Goal: Find specific page/section: Find specific page/section

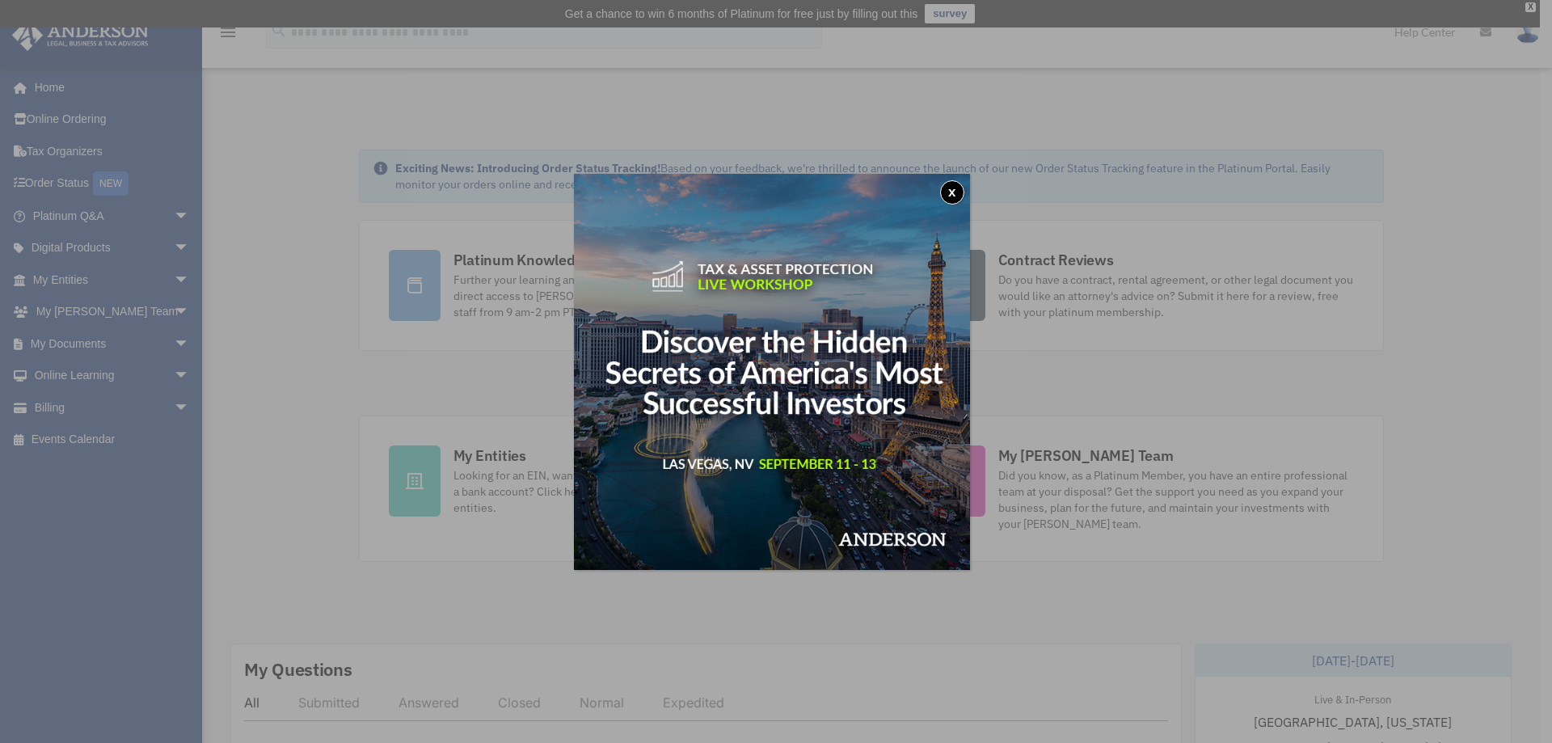
click at [957, 189] on button "x" at bounding box center [952, 192] width 24 height 24
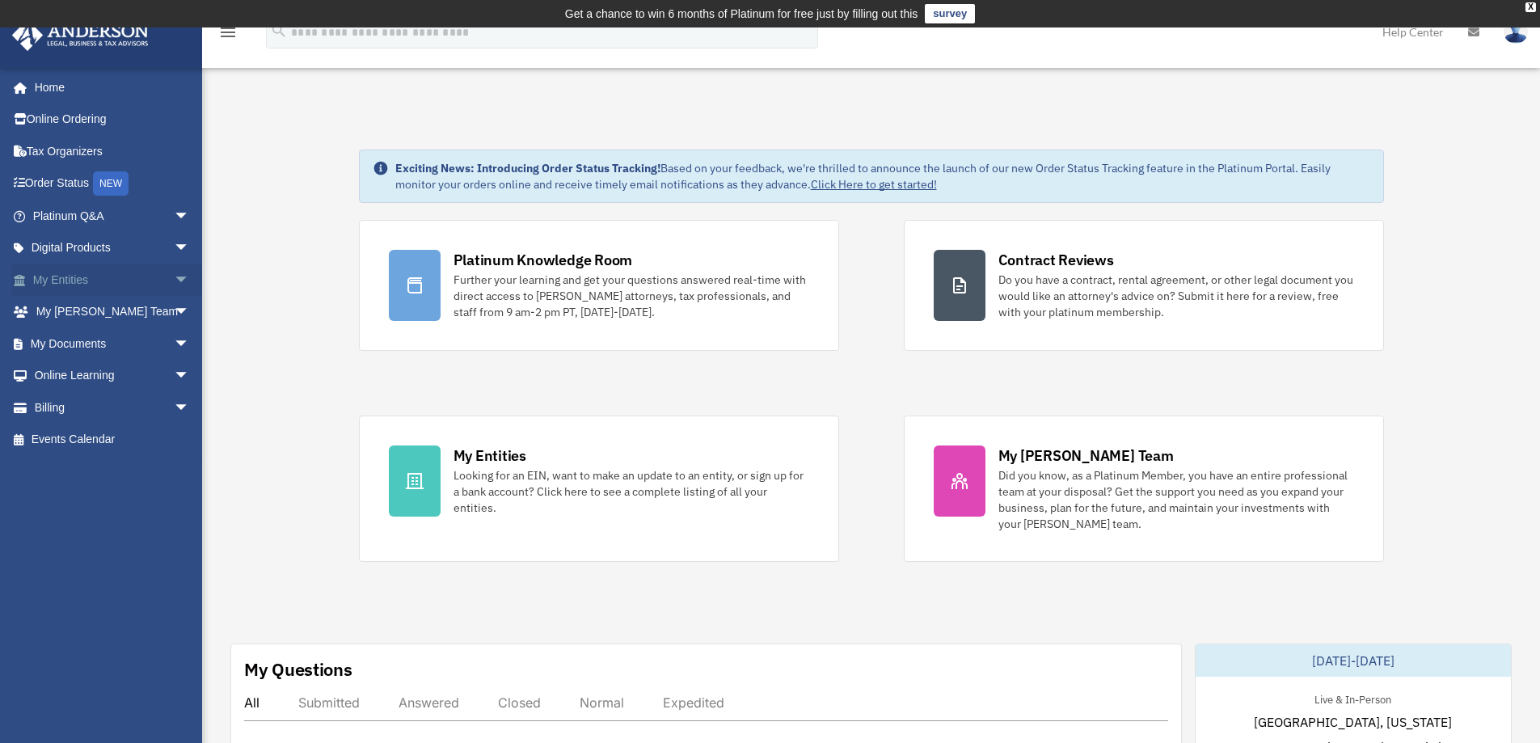
click at [54, 279] on link "My Entities arrow_drop_down" at bounding box center [112, 280] width 203 height 32
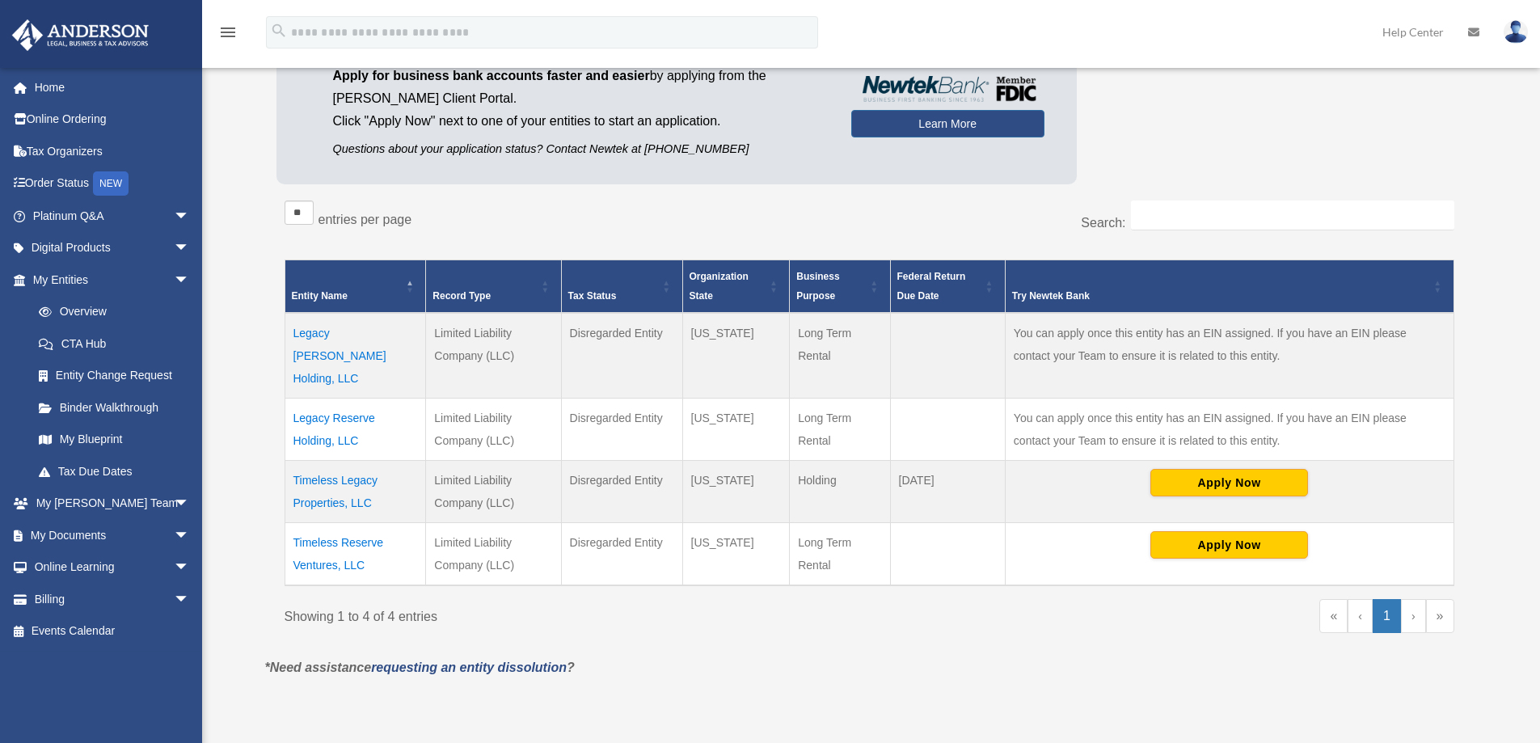
scroll to position [243, 0]
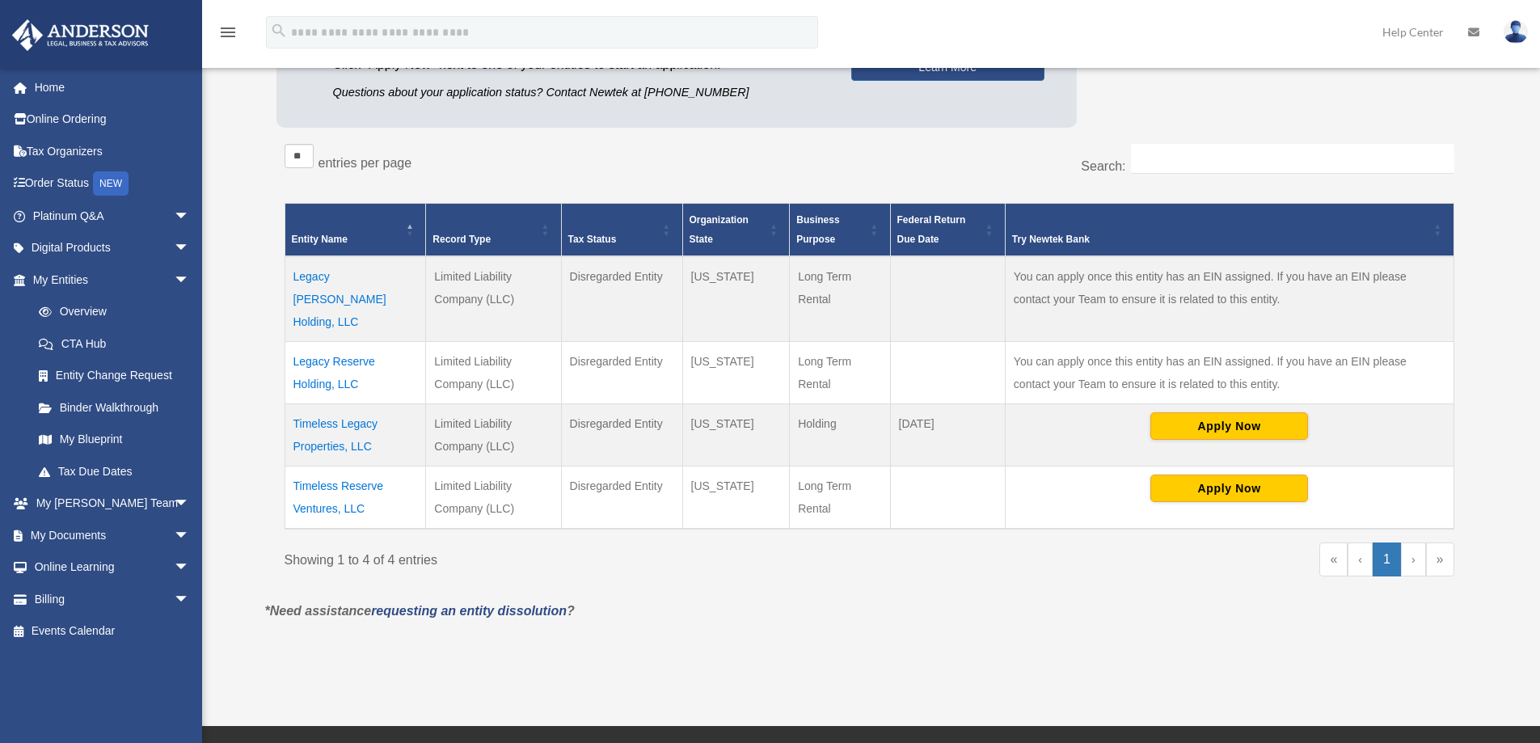
click at [331, 404] on td "Timeless Legacy Properties, LLC" at bounding box center [355, 435] width 141 height 62
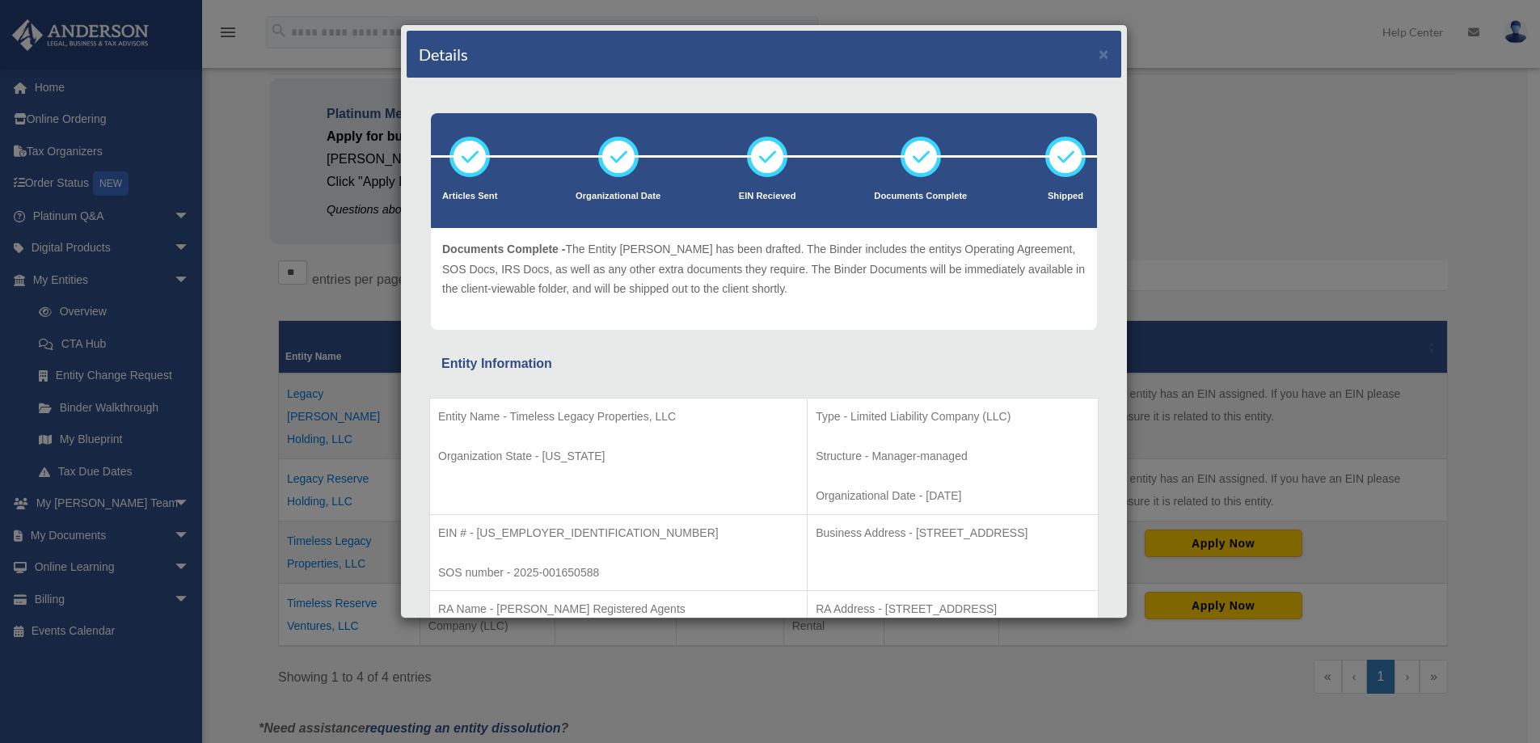
scroll to position [0, 0]
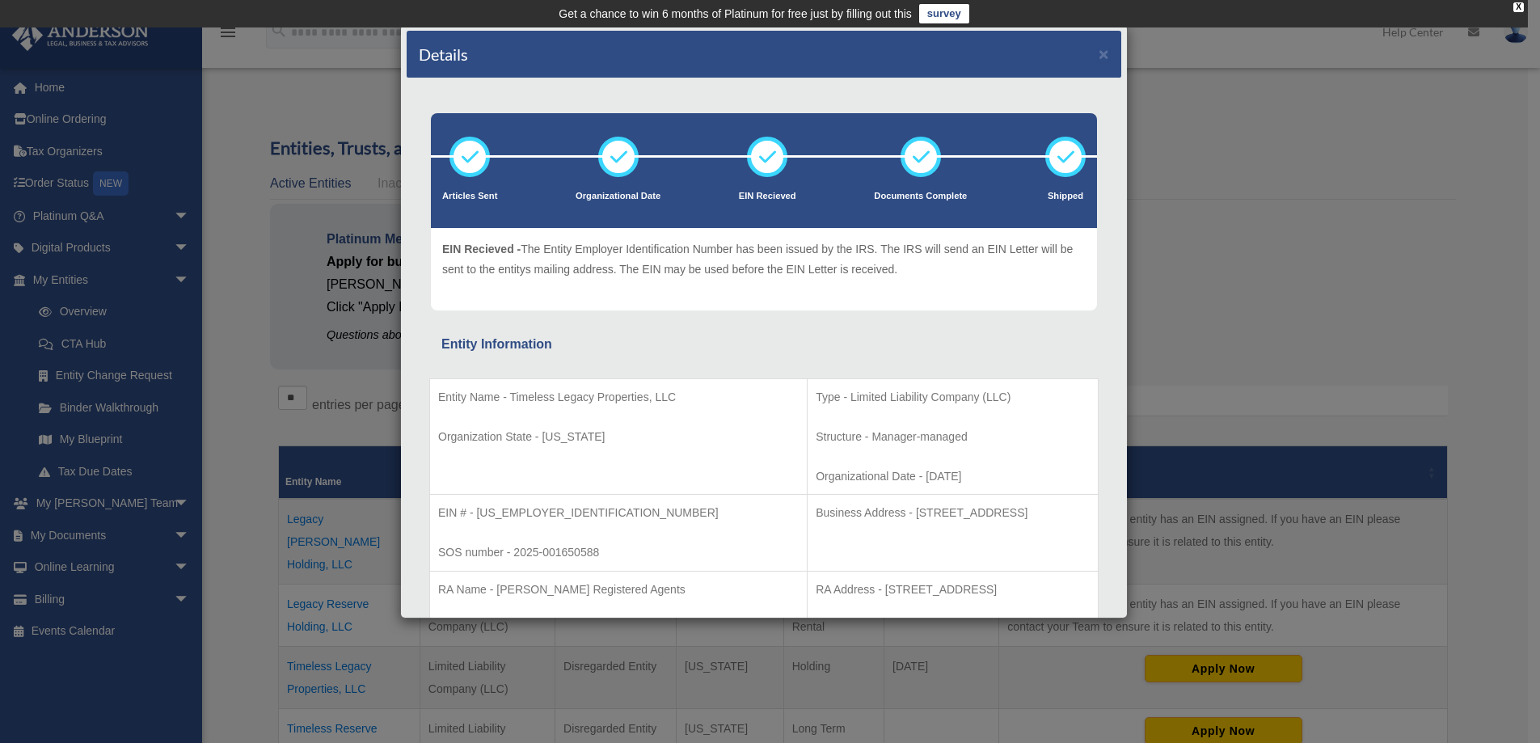
drag, startPoint x: 1209, startPoint y: 103, endPoint x: 1186, endPoint y: 92, distance: 25.3
click at [1209, 103] on div "Details × Articles Sent Organizational Date" at bounding box center [770, 371] width 1540 height 743
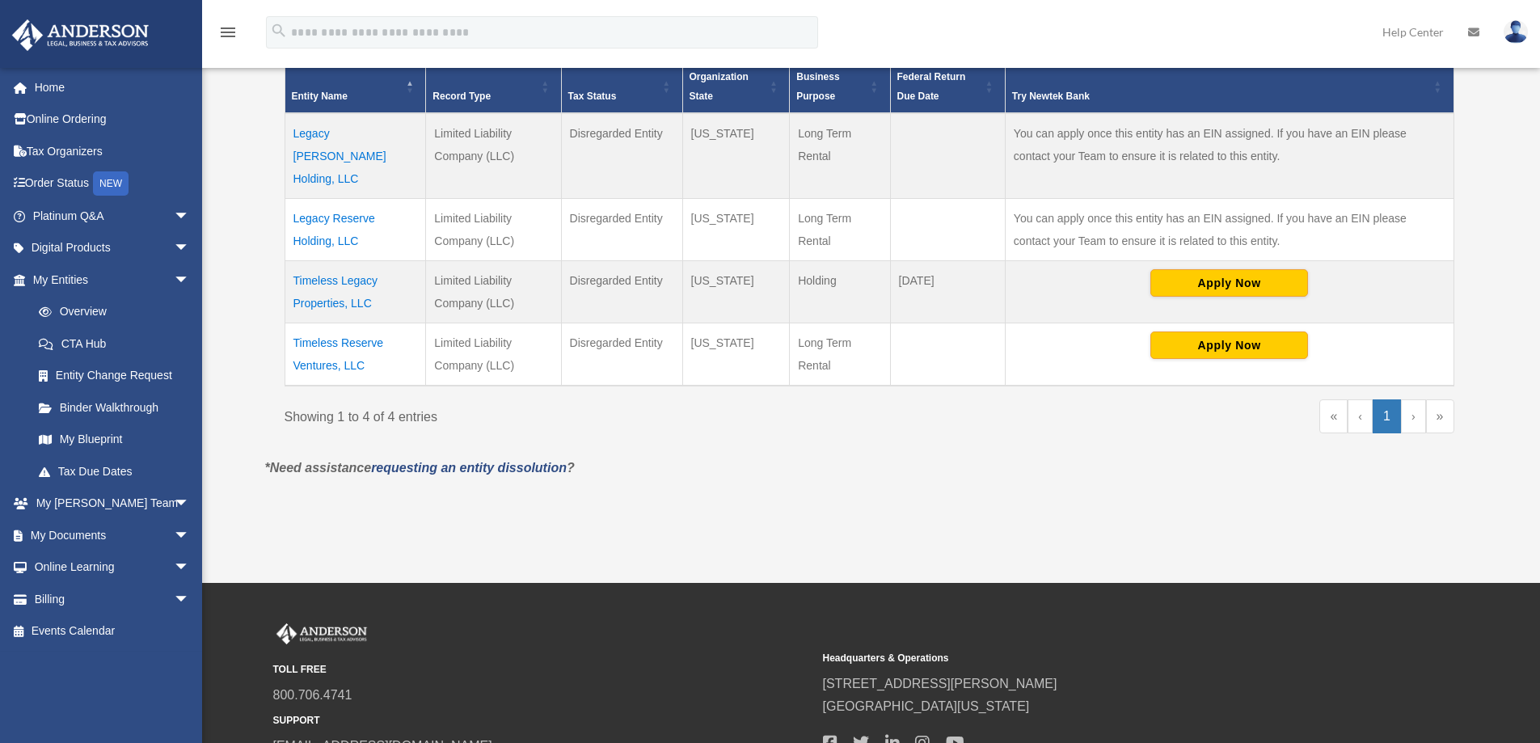
scroll to position [404, 0]
